Goal: Information Seeking & Learning: Learn about a topic

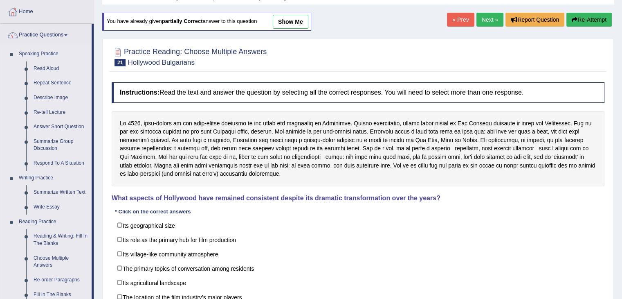
scroll to position [39, 0]
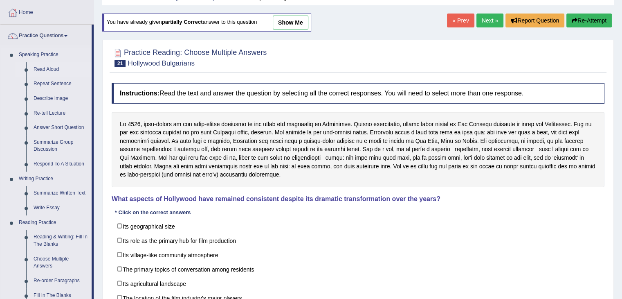
click at [48, 69] on link "Read Aloud" at bounding box center [61, 69] width 62 height 15
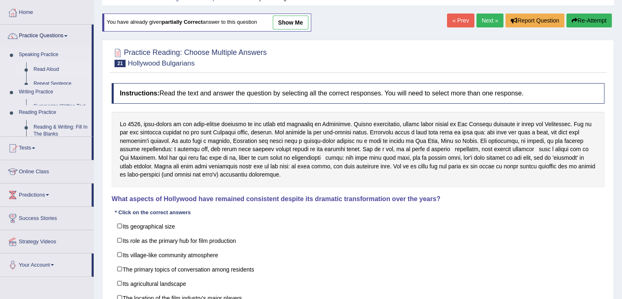
click at [48, 69] on link "Read Aloud" at bounding box center [61, 69] width 62 height 15
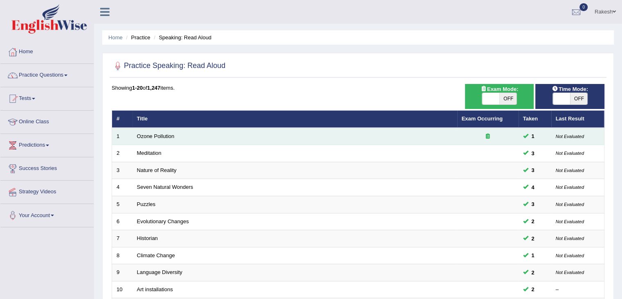
click at [176, 138] on td "Ozone Pollution" at bounding box center [295, 136] width 325 height 17
click at [167, 137] on link "Ozone Pollution" at bounding box center [156, 136] width 38 height 6
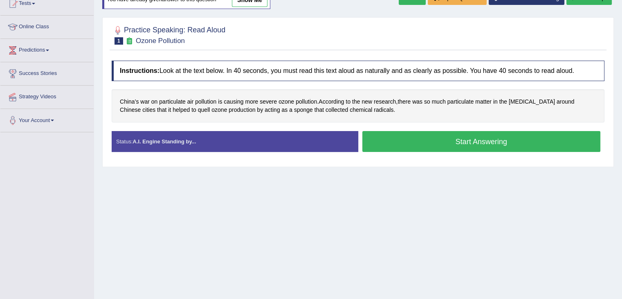
scroll to position [96, 0]
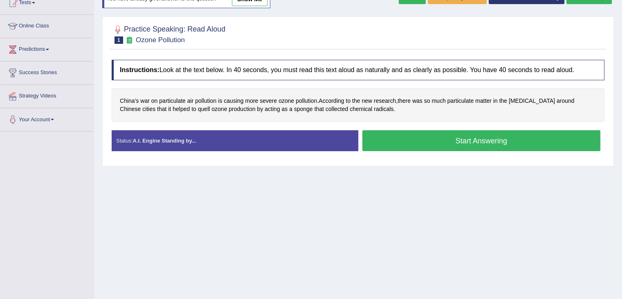
click at [497, 146] on button "Start Answering" at bounding box center [481, 140] width 238 height 21
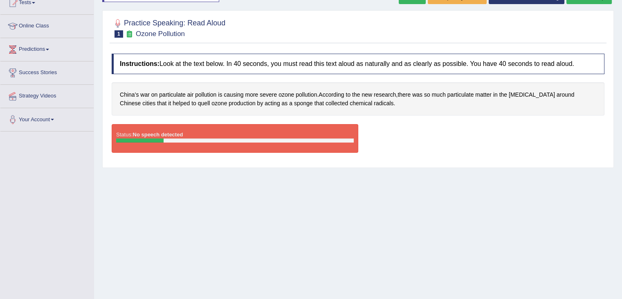
click at [268, 135] on div "Status: No speech detected" at bounding box center [235, 138] width 247 height 29
click at [200, 118] on div "Instructions: Look at the text below. In 40 seconds, you must read this text al…" at bounding box center [358, 106] width 497 height 114
click at [199, 127] on div "Status: No speech detected" at bounding box center [235, 138] width 247 height 29
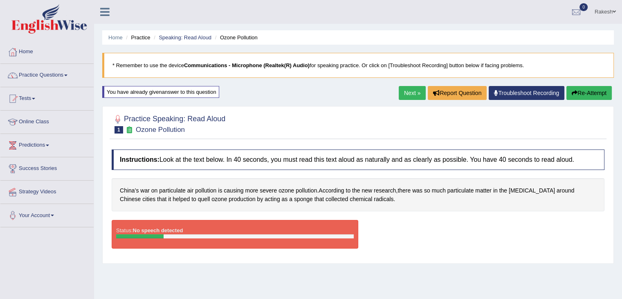
click at [581, 95] on button "Re-Attempt" at bounding box center [588, 93] width 45 height 14
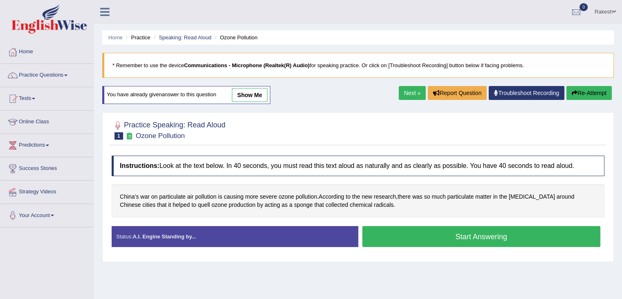
click at [410, 95] on link "Next »" at bounding box center [412, 93] width 27 height 14
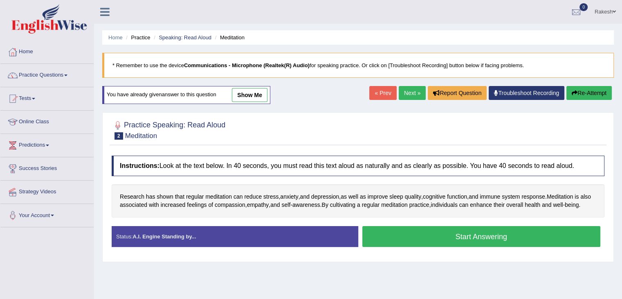
drag, startPoint x: 628, startPoint y: 218, endPoint x: 465, endPoint y: 225, distance: 162.5
click at [465, 217] on div "Research has shown that regular meditation can reduce stress , anxiety , and de…" at bounding box center [358, 200] width 493 height 33
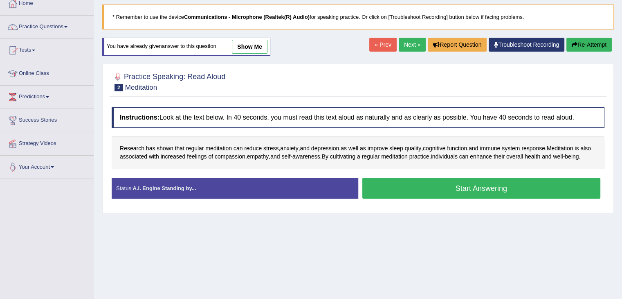
scroll to position [64, 0]
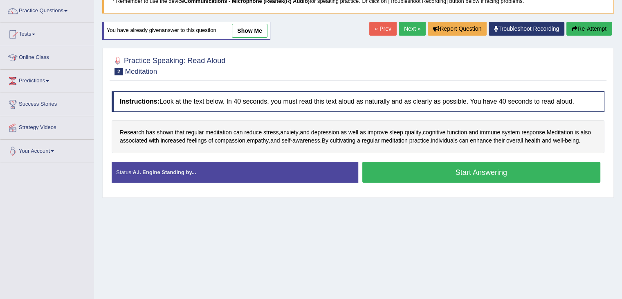
click at [470, 180] on button "Start Answering" at bounding box center [481, 172] width 238 height 21
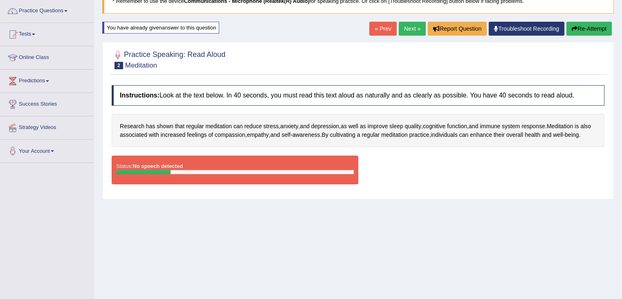
click at [597, 28] on button "Re-Attempt" at bounding box center [588, 29] width 45 height 14
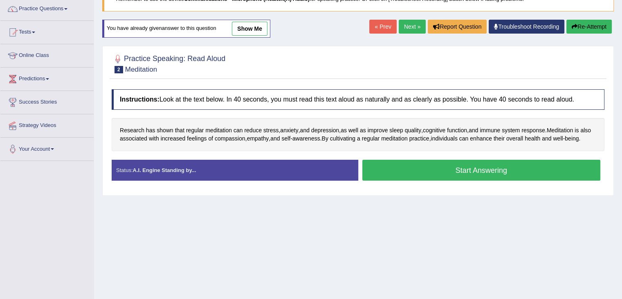
click at [508, 180] on button "Start Answering" at bounding box center [481, 170] width 238 height 21
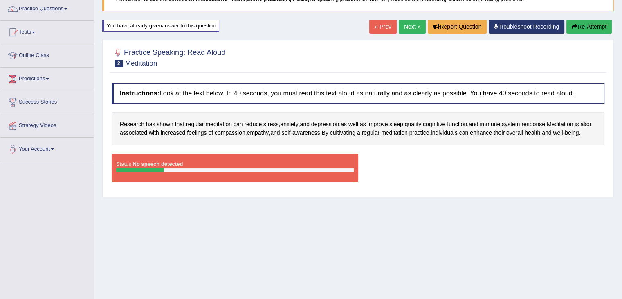
click at [603, 28] on button "Re-Attempt" at bounding box center [588, 27] width 45 height 14
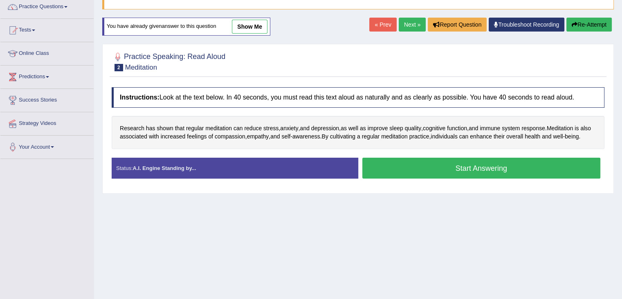
click at [450, 174] on button "Start Answering" at bounding box center [481, 167] width 238 height 21
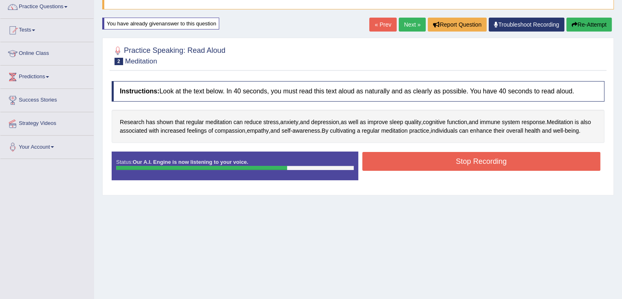
click at [450, 171] on button "Stop Recording" at bounding box center [481, 161] width 238 height 19
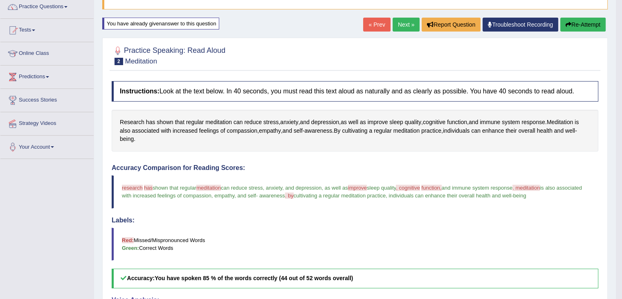
scroll to position [250, 0]
